Goal: Information Seeking & Learning: Learn about a topic

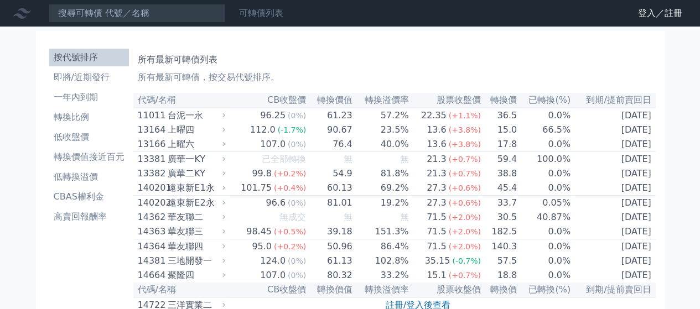
click at [254, 13] on link "可轉債列表" at bounding box center [261, 13] width 44 height 11
click at [262, 13] on link "可轉債列表" at bounding box center [261, 13] width 44 height 11
click at [655, 13] on link "登入／註冊" at bounding box center [660, 13] width 62 height 18
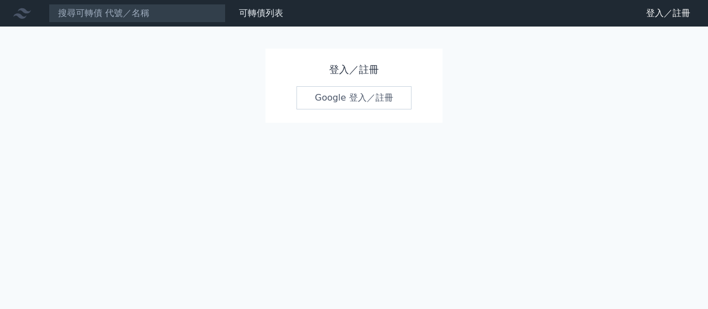
click at [351, 97] on link "Google 登入／註冊" at bounding box center [354, 97] width 115 height 23
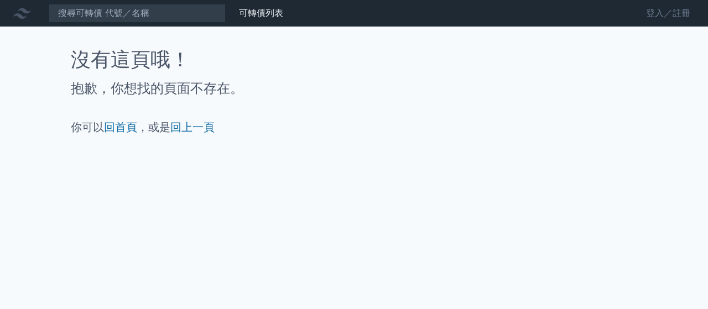
click at [667, 13] on link "登入／註冊" at bounding box center [668, 13] width 62 height 18
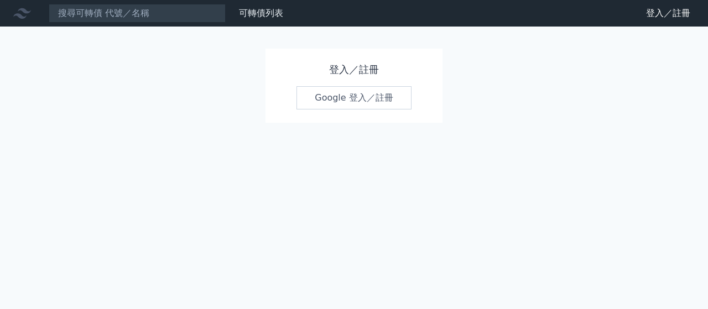
click at [355, 98] on link "Google 登入／註冊" at bounding box center [354, 97] width 115 height 23
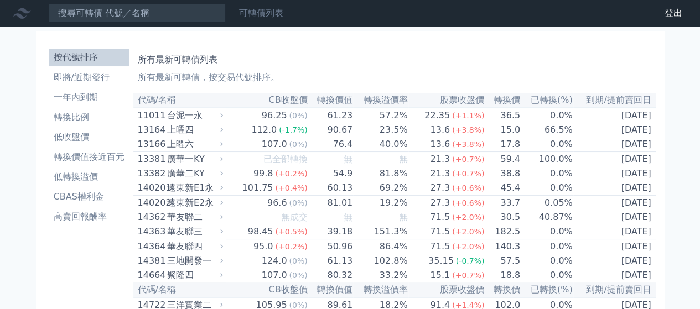
click at [260, 12] on link "可轉債列表" at bounding box center [261, 13] width 44 height 11
click at [84, 79] on li "即將/近期發行" at bounding box center [89, 77] width 80 height 13
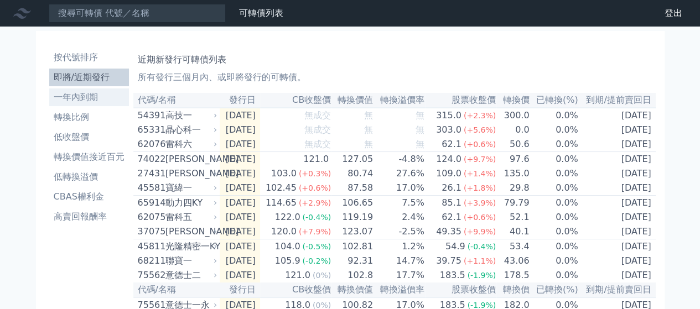
click at [76, 99] on li "一年內到期" at bounding box center [89, 97] width 80 height 13
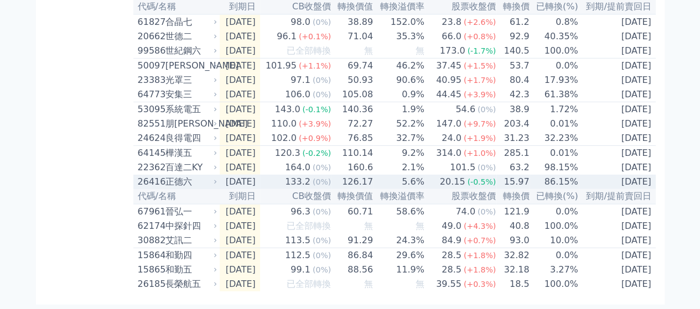
scroll to position [1743, 0]
